Goal: Task Accomplishment & Management: Manage account settings

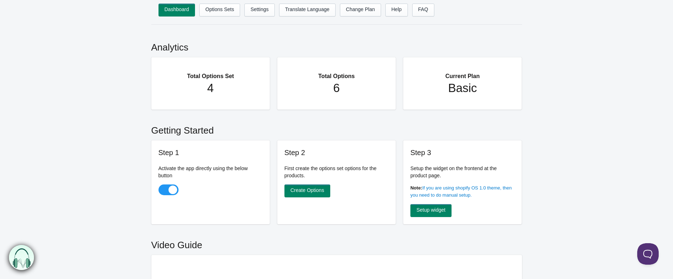
click at [210, 77] on h2 "Total Options Set" at bounding box center [211, 72] width 90 height 16
click at [226, 6] on link "Options Sets" at bounding box center [219, 10] width 41 height 13
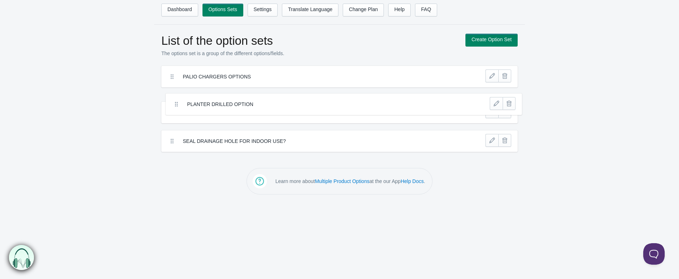
drag, startPoint x: 244, startPoint y: 103, endPoint x: 248, endPoint y: 102, distance: 4.4
drag, startPoint x: 244, startPoint y: 103, endPoint x: 239, endPoint y: 105, distance: 4.5
drag, startPoint x: 185, startPoint y: 103, endPoint x: 182, endPoint y: 99, distance: 4.7
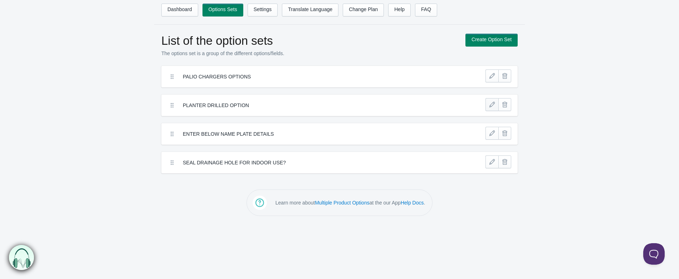
click at [494, 100] on link at bounding box center [491, 104] width 13 height 13
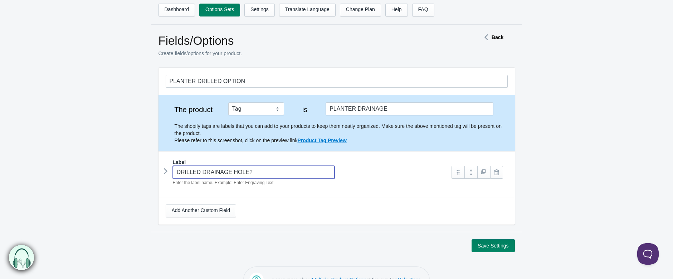
drag, startPoint x: 253, startPoint y: 172, endPoint x: 175, endPoint y: 172, distance: 78.7
click at [176, 172] on input "DRILLED DRAINAGE HOLE?" at bounding box center [254, 172] width 162 height 13
click at [489, 38] on icon at bounding box center [486, 37] width 11 height 4
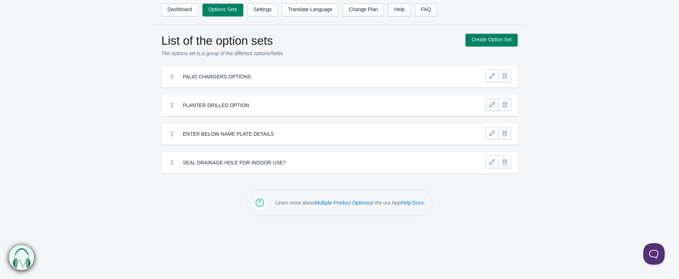
click at [492, 101] on link at bounding box center [491, 104] width 13 height 13
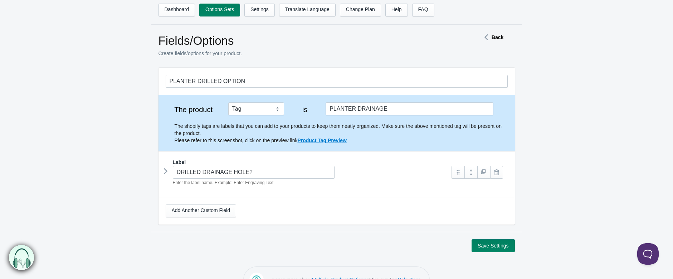
click at [166, 171] on icon at bounding box center [166, 171] width 0 height 11
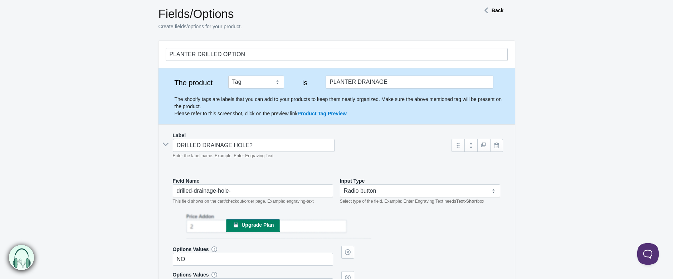
scroll to position [40, 0]
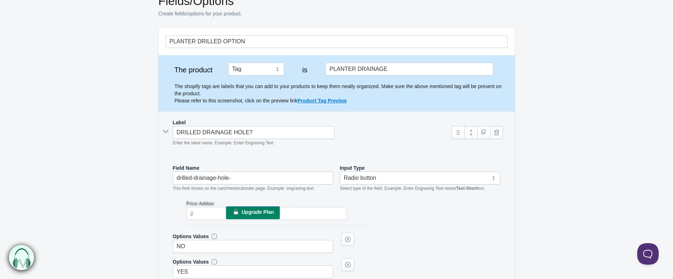
click at [449, 213] on div "Upgrade Plan" at bounding box center [337, 212] width 328 height 30
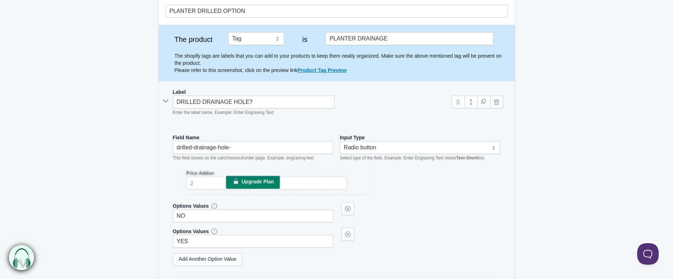
scroll to position [119, 0]
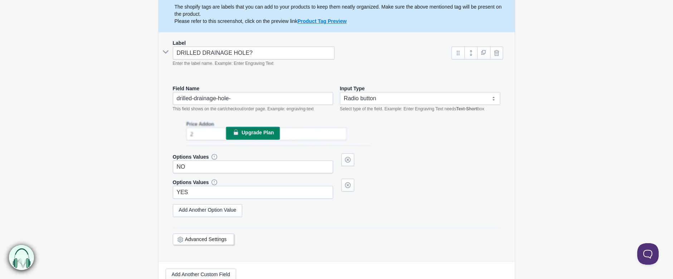
click at [213, 237] on link "Advanced Settings" at bounding box center [206, 239] width 42 height 6
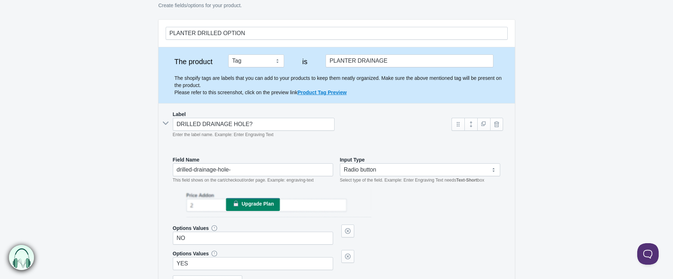
scroll to position [40, 0]
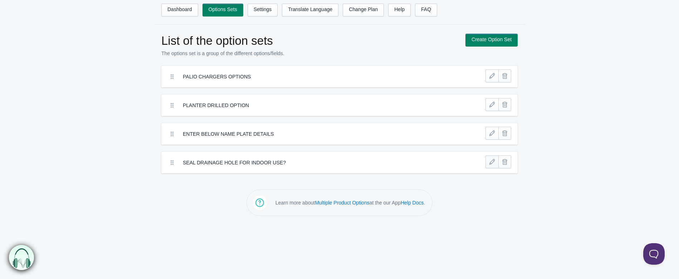
click at [492, 162] on link at bounding box center [491, 161] width 13 height 13
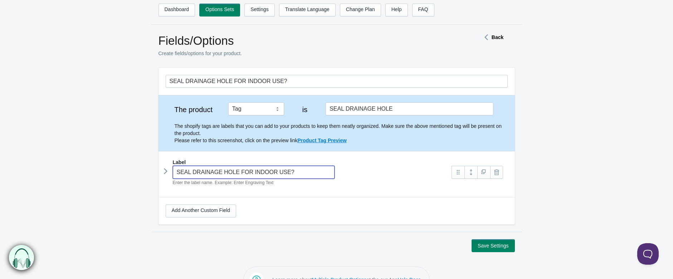
drag, startPoint x: 301, startPoint y: 170, endPoint x: 174, endPoint y: 170, distance: 127.3
click at [174, 170] on input "SEAL DRAINAGE HOLE FOR INDOOR USE?" at bounding box center [254, 172] width 162 height 13
click at [261, 8] on link "Settings" at bounding box center [259, 10] width 30 height 13
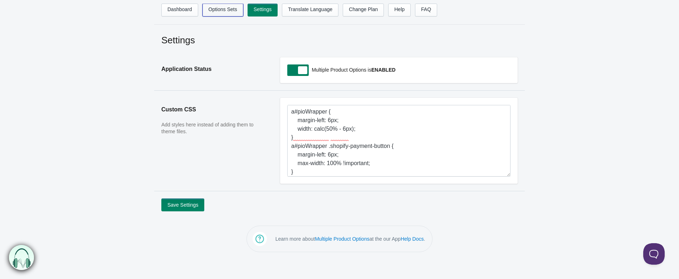
click at [230, 11] on link "Options Sets" at bounding box center [222, 10] width 41 height 13
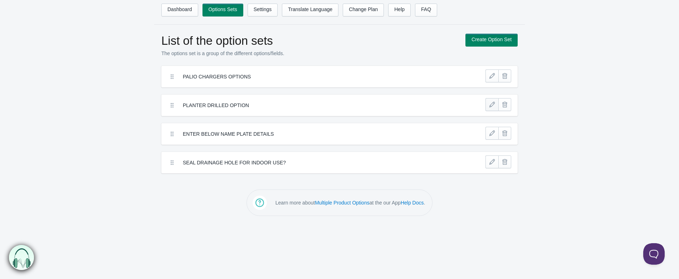
click at [491, 105] on link at bounding box center [491, 104] width 13 height 13
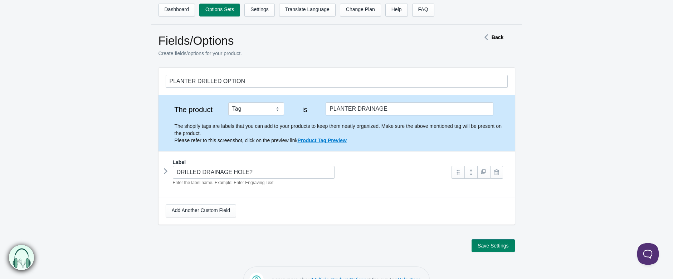
click at [166, 170] on icon at bounding box center [166, 171] width 0 height 11
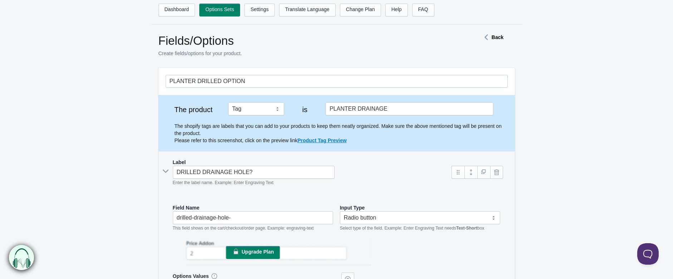
click at [165, 171] on icon at bounding box center [165, 171] width 11 height 0
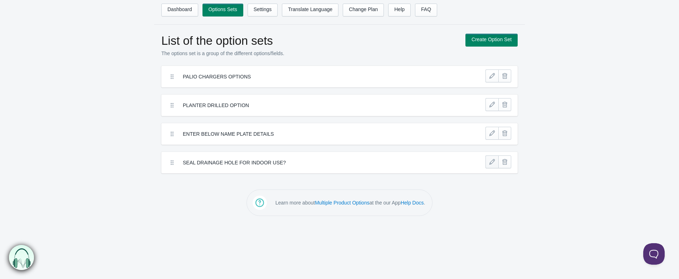
click at [491, 161] on link at bounding box center [491, 161] width 13 height 13
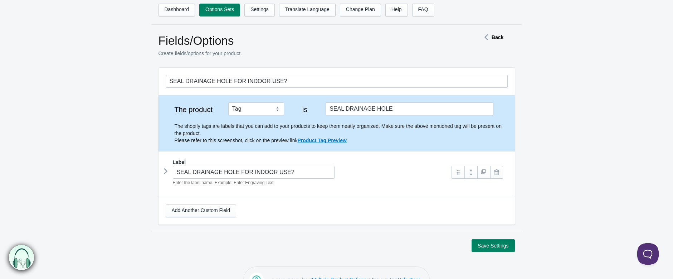
click at [166, 172] on icon at bounding box center [166, 171] width 0 height 11
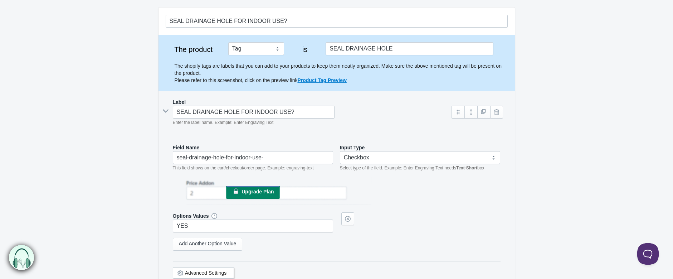
scroll to position [79, 0]
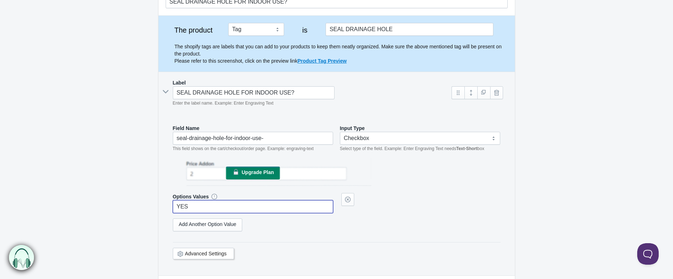
click at [273, 209] on input "YES" at bounding box center [253, 206] width 161 height 13
click at [260, 207] on input "YES" at bounding box center [253, 206] width 161 height 13
click at [214, 251] on link "Advanced Settings" at bounding box center [206, 253] width 42 height 6
click at [226, 223] on link "Add Another Option Value" at bounding box center [208, 224] width 70 height 13
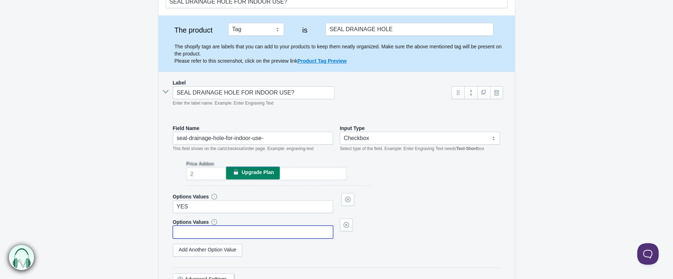
click at [210, 227] on input "text" at bounding box center [253, 231] width 161 height 13
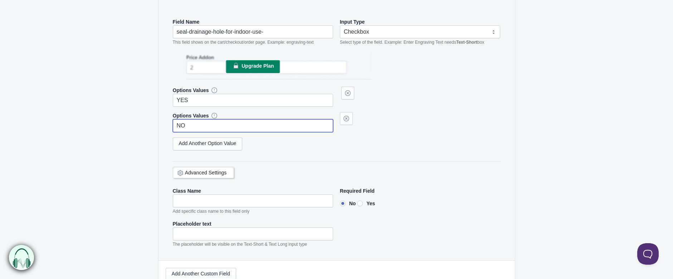
scroll to position [199, 0]
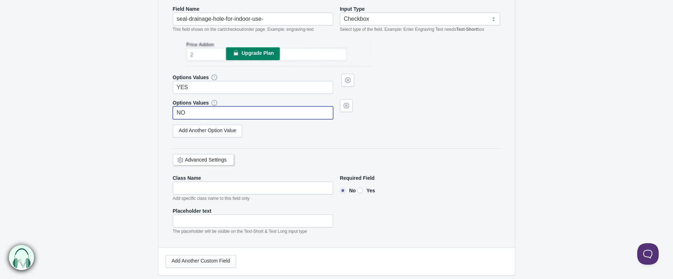
type input "NO"
click at [363, 188] on input"] "Yes" at bounding box center [360, 190] width 6 height 6
radio input"] "true"
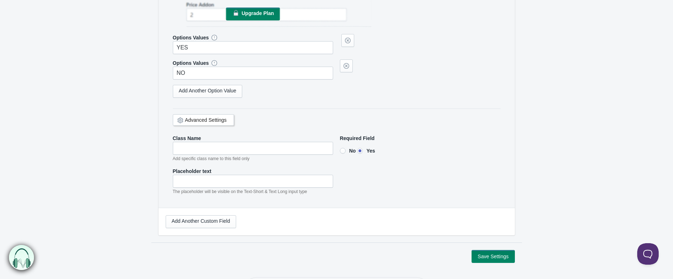
scroll to position [267, 0]
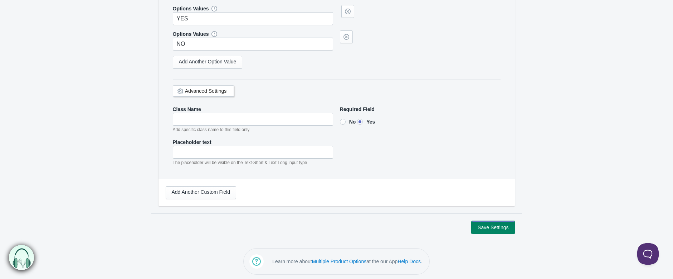
click at [483, 226] on button "Save Settings" at bounding box center [492, 227] width 43 height 13
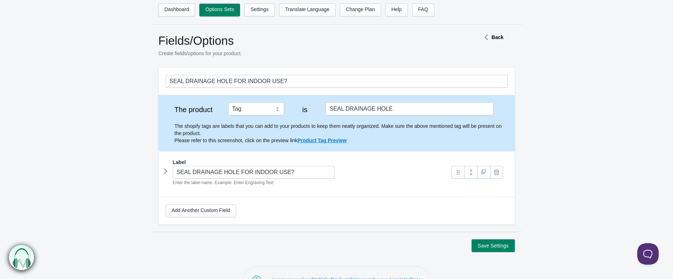
click at [166, 170] on icon at bounding box center [166, 171] width 0 height 11
